Goal: Task Accomplishment & Management: Manage account settings

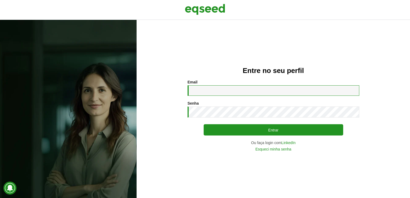
click at [254, 92] on input "Email *" at bounding box center [274, 90] width 172 height 10
type input "**********"
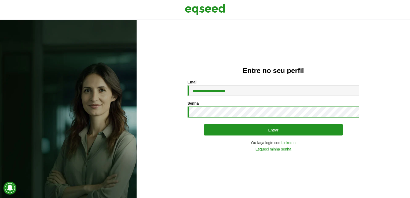
click at [204, 124] on button "Entrar" at bounding box center [274, 129] width 140 height 11
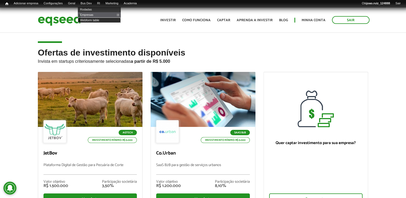
click at [94, 19] on link "Webform table" at bounding box center [99, 19] width 43 height 5
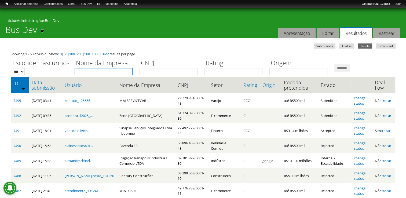
click at [92, 74] on input "Nome da Empresa" at bounding box center [104, 71] width 58 height 7
type input "*******"
click at [335, 64] on input "*******" at bounding box center [342, 67] width 15 height 7
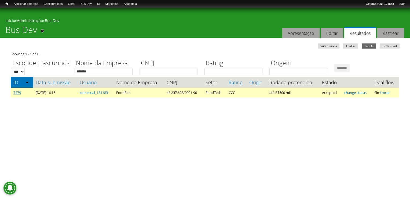
click at [17, 93] on link "7479" at bounding box center [17, 92] width 8 height 5
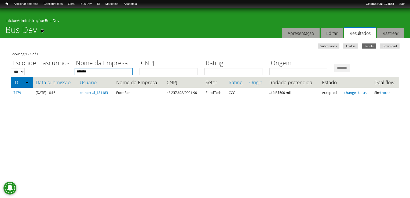
drag, startPoint x: 99, startPoint y: 71, endPoint x: 16, endPoint y: 61, distance: 83.4
click at [11, 68] on div "Esconder rascunhos *** *** Nome da Empresa ******* CNPJ Rating Origem *******" at bounding box center [205, 66] width 389 height 19
click at [335, 64] on input "*******" at bounding box center [342, 67] width 15 height 7
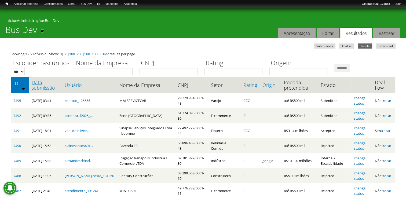
click at [36, 85] on link "Data submissão" at bounding box center [46, 85] width 28 height 11
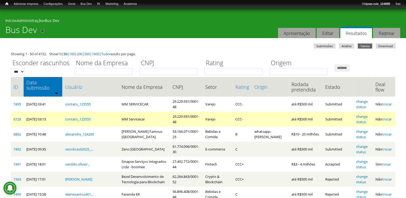
scroll to position [27, 0]
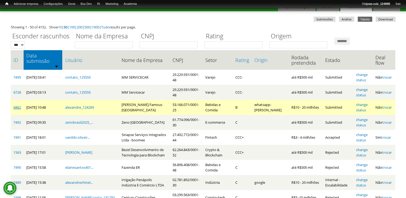
click at [14, 105] on link "6862" at bounding box center [17, 107] width 8 height 5
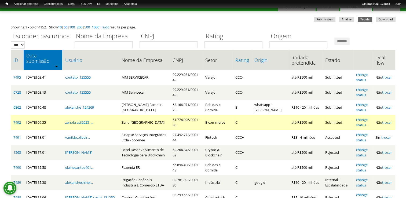
click at [18, 120] on link "7492" at bounding box center [17, 122] width 8 height 5
click at [367, 117] on link "change status" at bounding box center [362, 122] width 12 height 10
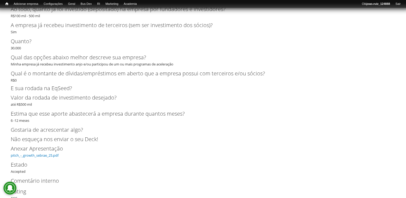
scroll to position [1331, 0]
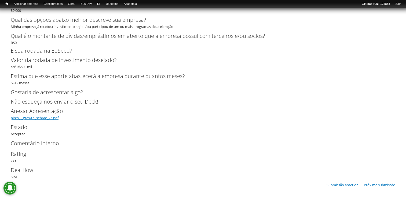
click at [25, 117] on link "pitch_-_growth_sebrae_25.pdf" at bounding box center [35, 117] width 48 height 5
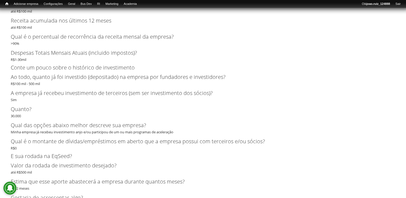
scroll to position [1289, 0]
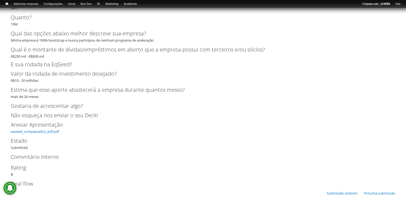
scroll to position [1126, 0]
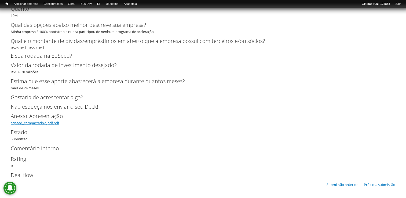
click at [49, 123] on link "eqseed_compactado2_pdf.pdf" at bounding box center [35, 123] width 48 height 5
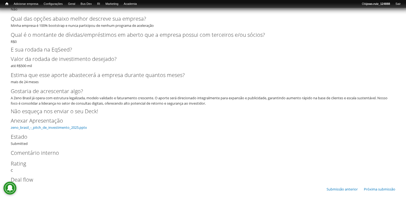
scroll to position [1002, 0]
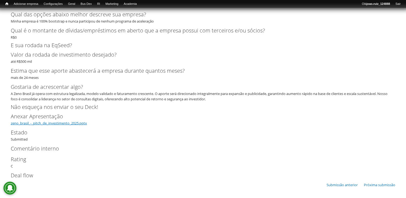
click at [83, 124] on link "zeno_brasil_-_pitch_de_investimento_2025.pptx" at bounding box center [49, 123] width 76 height 5
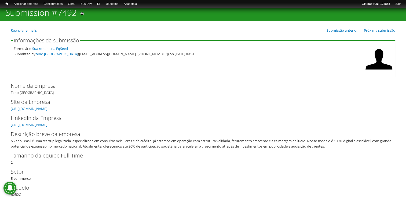
scroll to position [0, 0]
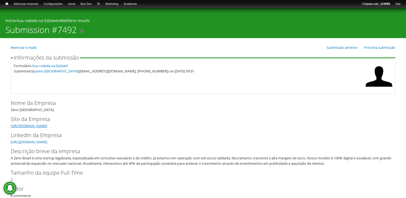
click at [47, 128] on link "https://www.zenobrasil.com.br" at bounding box center [29, 126] width 37 height 5
click at [47, 142] on link "https://www.linkedin.com/in/geovani-batista-pereira-19b3a337b/" at bounding box center [29, 142] width 37 height 5
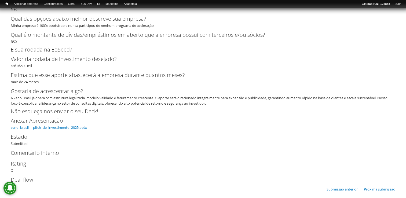
scroll to position [1002, 0]
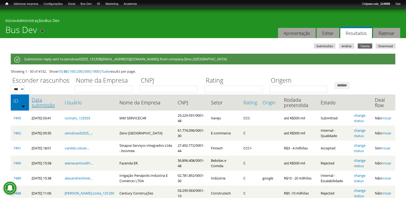
click at [42, 105] on link "Data submissão" at bounding box center [46, 102] width 28 height 11
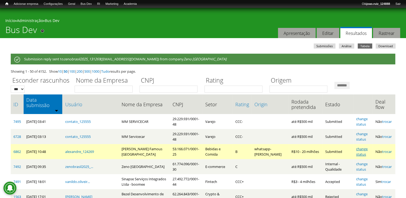
click at [364, 150] on link "change status" at bounding box center [362, 152] width 12 height 10
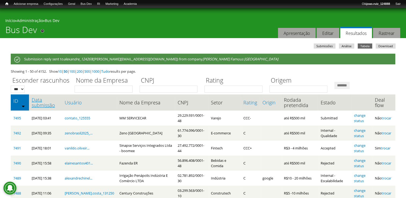
click at [38, 103] on link "Data submissão" at bounding box center [46, 102] width 28 height 11
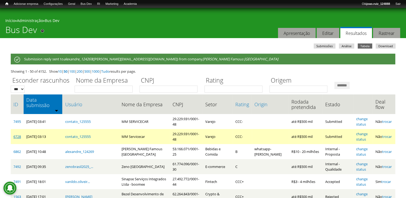
click at [17, 134] on link "6728" at bounding box center [17, 136] width 8 height 5
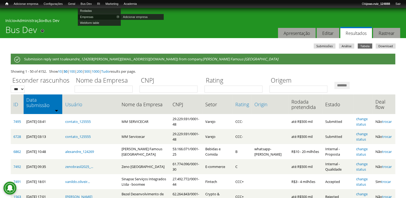
click at [92, 15] on link "Empresas" at bounding box center [99, 17] width 43 height 6
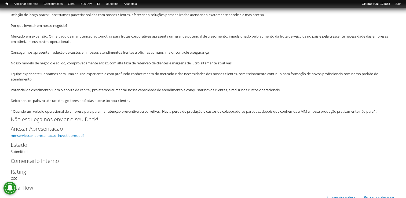
scroll to position [1636, 0]
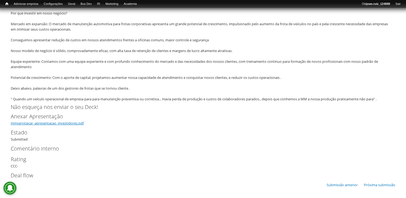
click at [57, 123] on link "mmservicecar_apresentacao_investidores.pdf" at bounding box center [47, 123] width 73 height 5
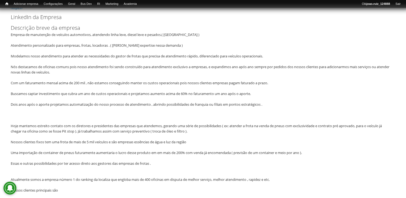
scroll to position [134, 0]
